Goal: Task Accomplishment & Management: Manage account settings

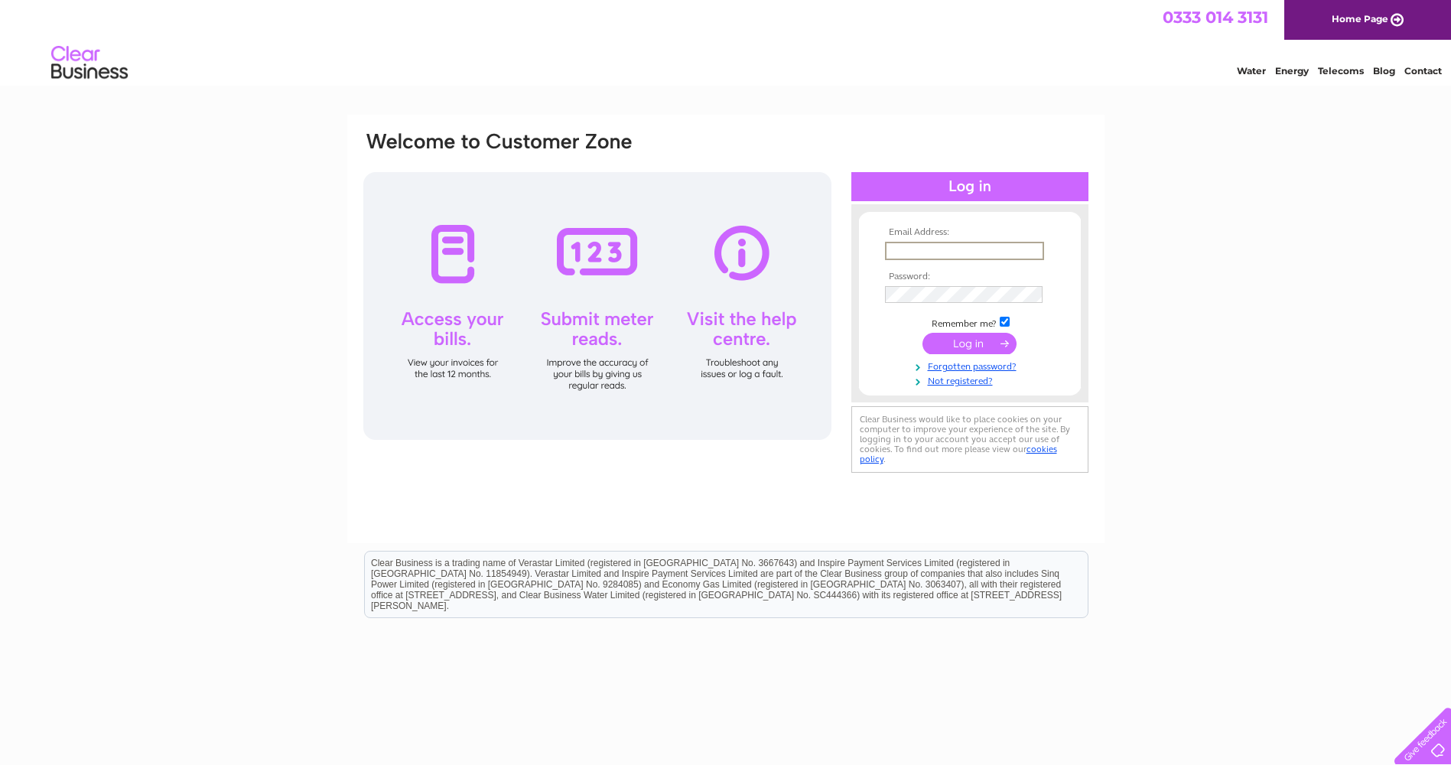
click at [925, 244] on input "text" at bounding box center [964, 251] width 159 height 18
click at [1045, 246] on td "legbourne.electrical@gmail.com" at bounding box center [969, 250] width 177 height 24
click at [1037, 249] on input "legbourne.electrical@gmail.com" at bounding box center [964, 250] width 158 height 17
click at [1037, 249] on input "legbourne.electrical@gmail.com" at bounding box center [964, 251] width 159 height 18
click at [1040, 250] on input "legbourne.electrical@gmail.com" at bounding box center [964, 251] width 159 height 18
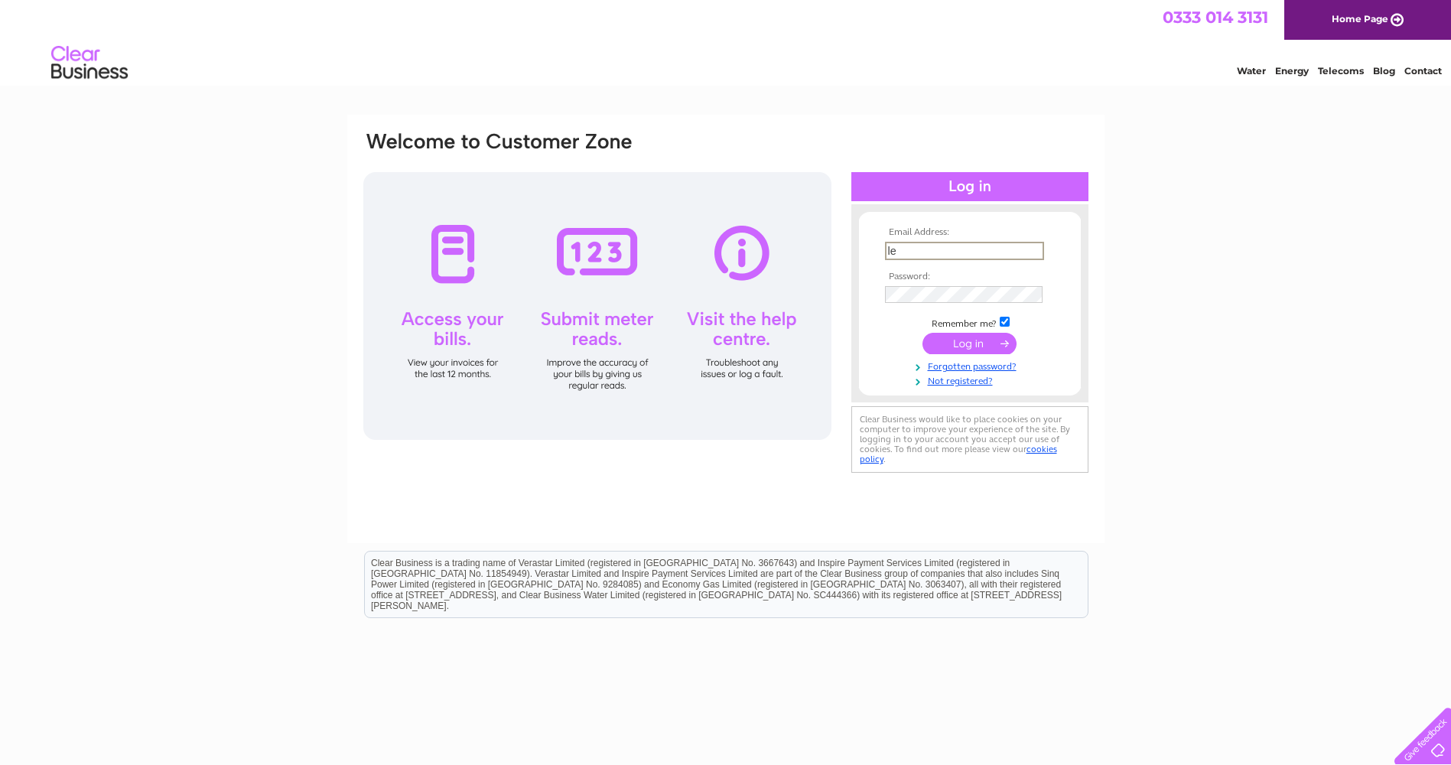
type input "l"
click at [1365, 376] on div "Email Address: UU257981 Invalid Email Address Password:" at bounding box center [725, 460] width 1451 height 690
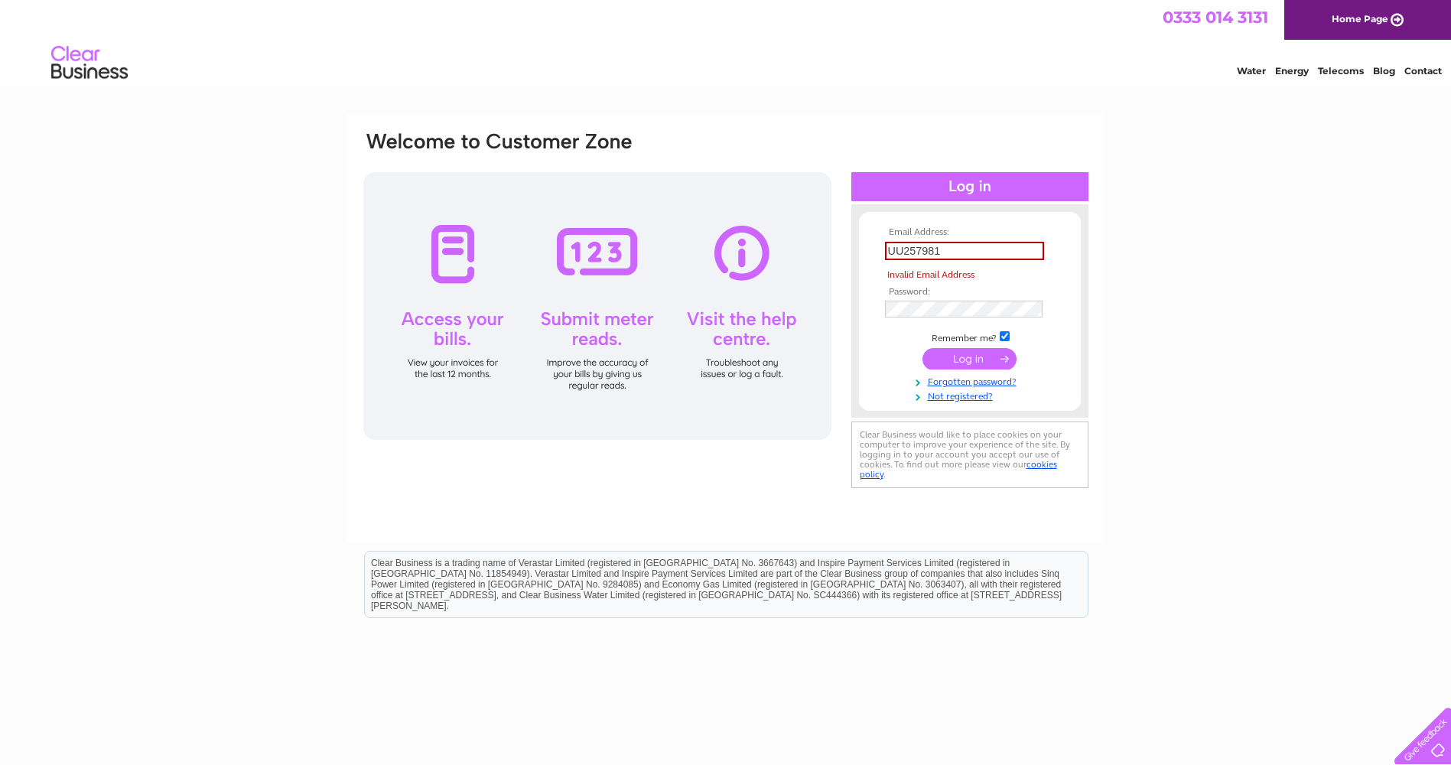
click at [962, 249] on input "UU257981" at bounding box center [964, 251] width 159 height 18
type input "U"
type input "legbourne.electrical@gmail.com"
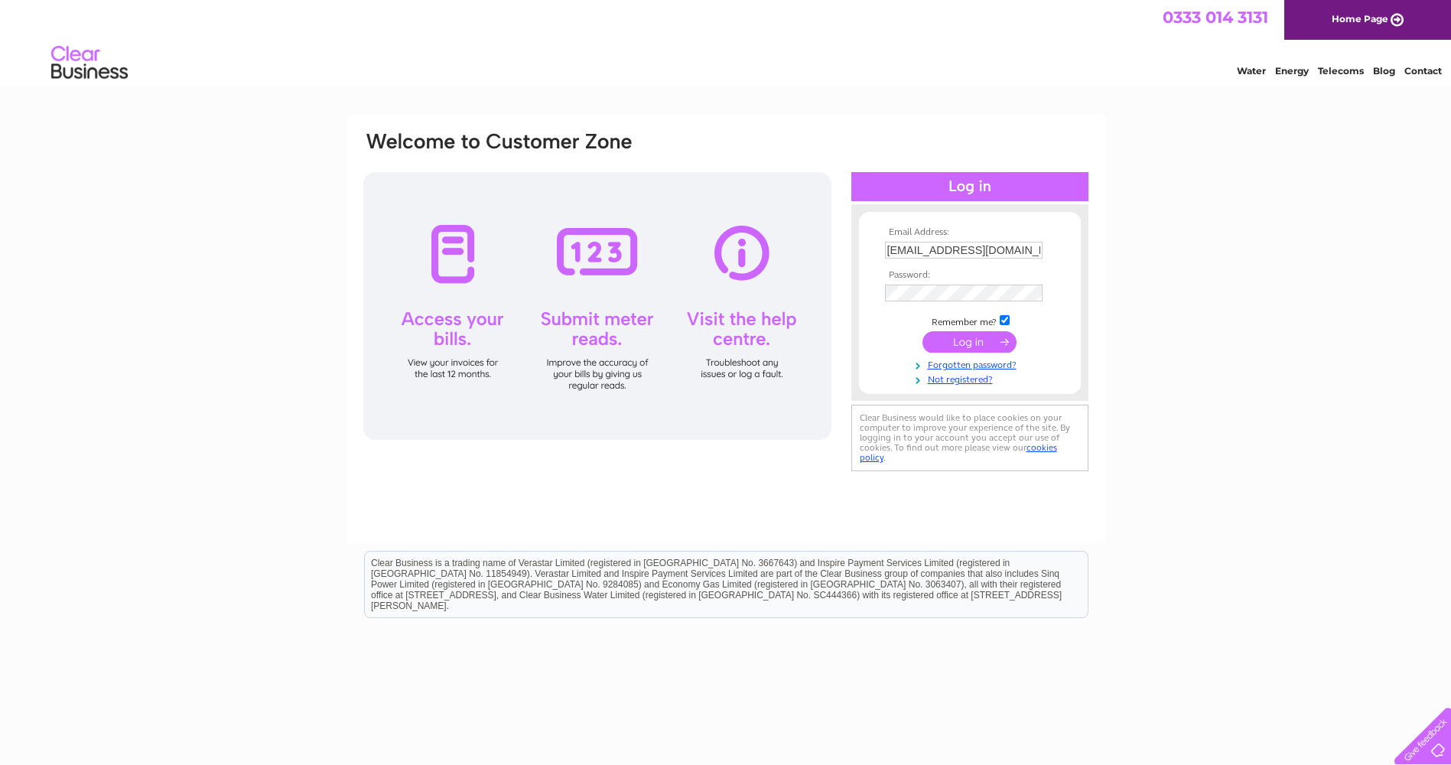
click at [972, 341] on input "submit" at bounding box center [970, 341] width 94 height 21
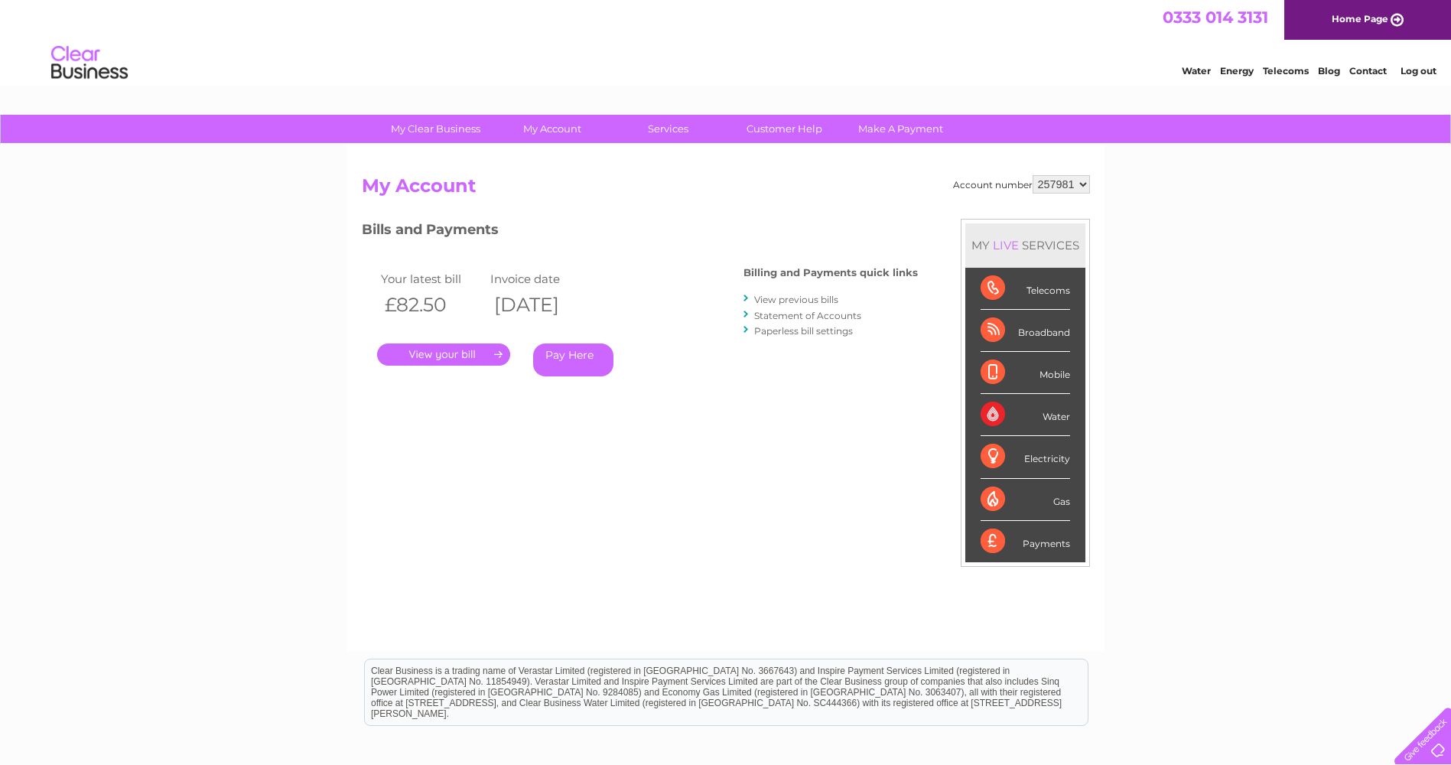
click at [436, 354] on link "." at bounding box center [443, 354] width 133 height 22
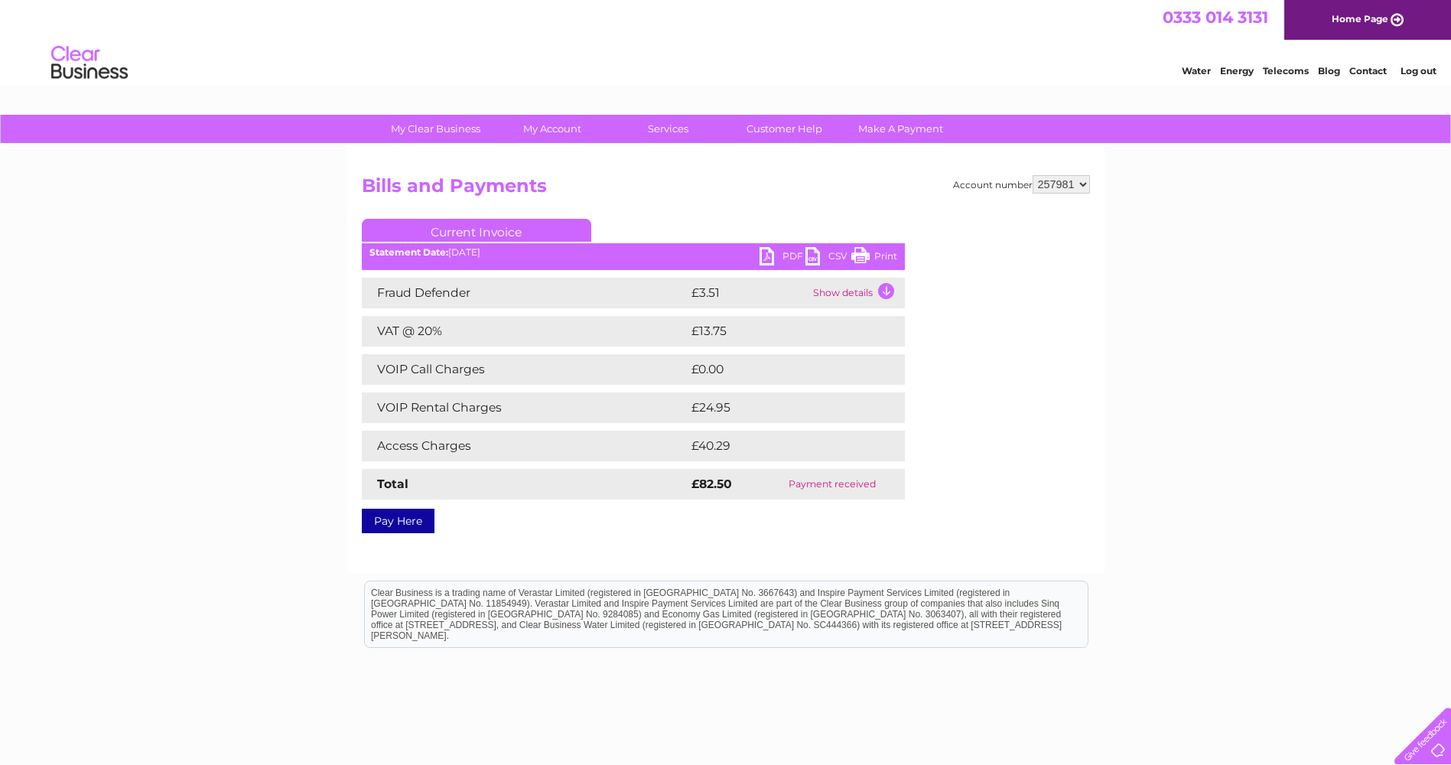
click at [766, 251] on link "PDF" at bounding box center [783, 258] width 46 height 22
